Goal: Navigation & Orientation: Find specific page/section

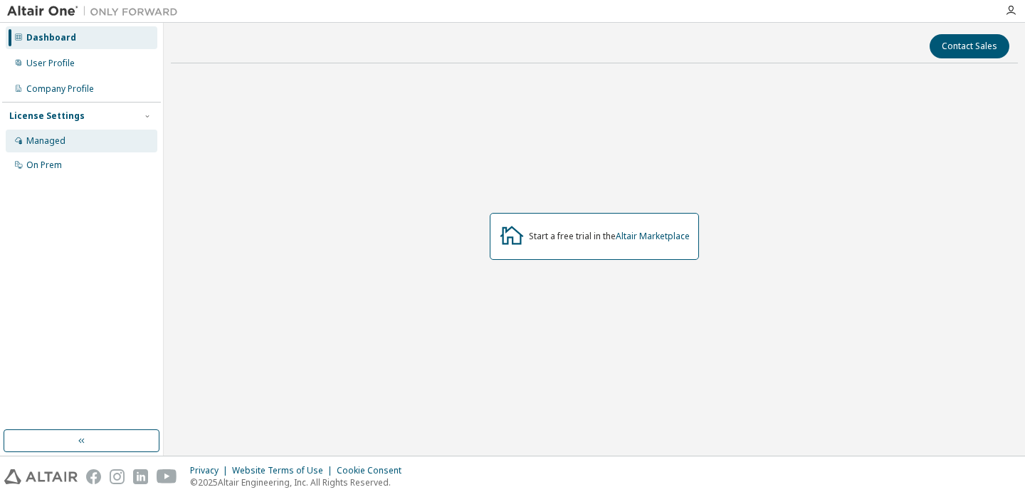
click at [95, 144] on div "Managed" at bounding box center [82, 141] width 152 height 23
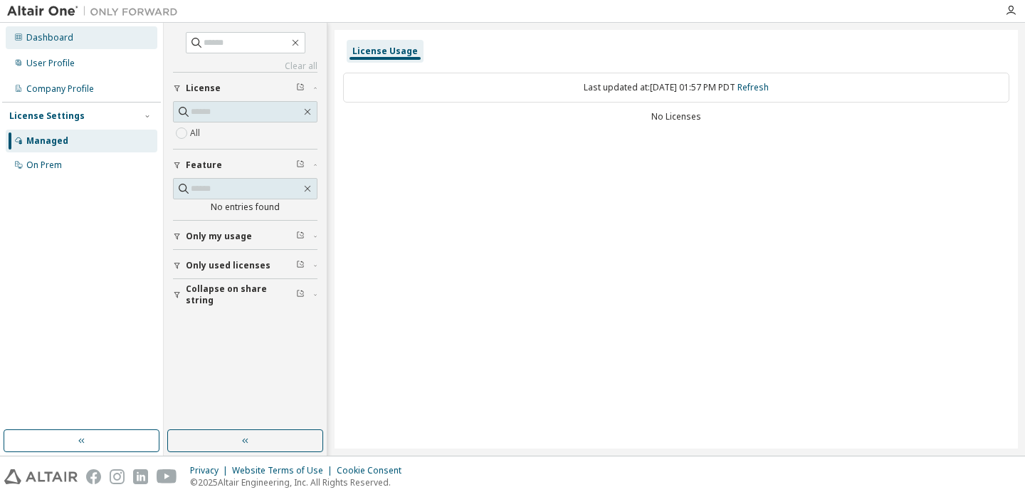
click at [72, 41] on div "Dashboard" at bounding box center [82, 37] width 152 height 23
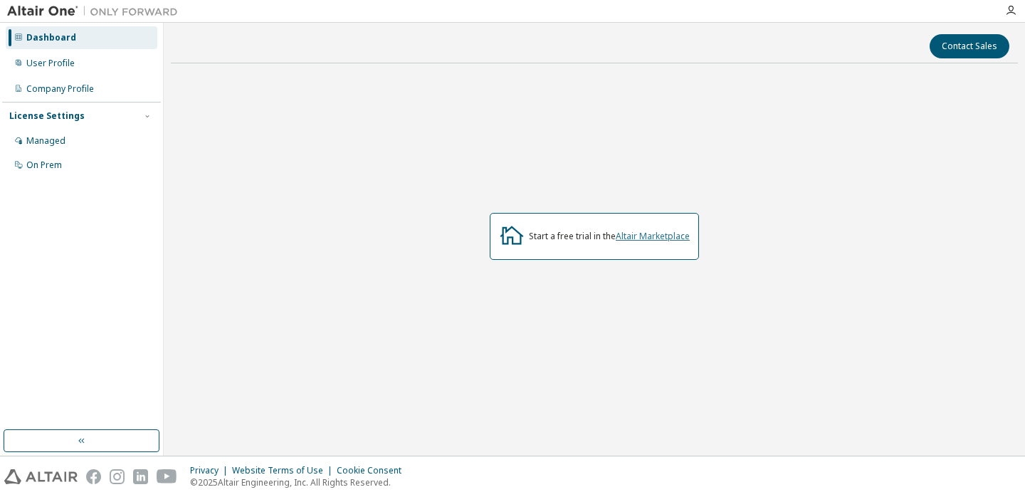
click at [631, 237] on link "Altair Marketplace" at bounding box center [653, 236] width 74 height 12
